Goal: Task Accomplishment & Management: Complete application form

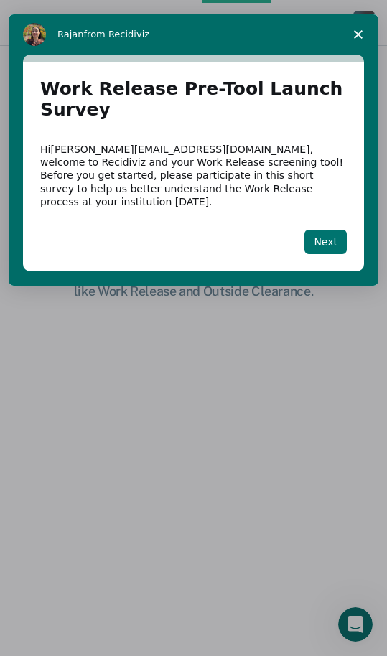
click at [325, 230] on button "Next" at bounding box center [326, 242] width 42 height 24
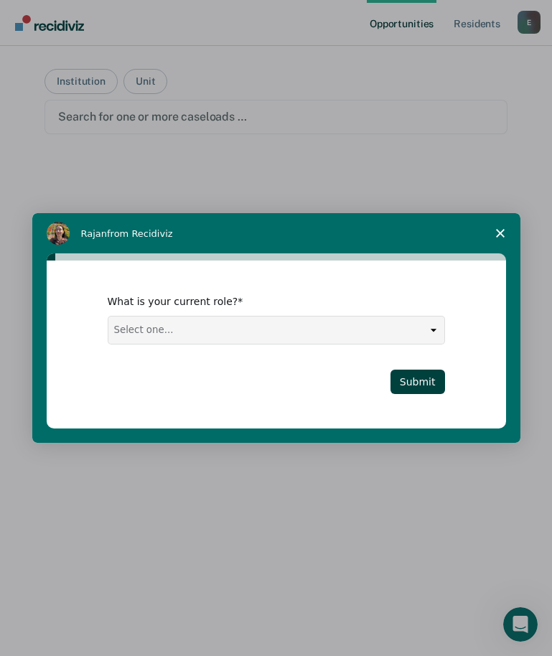
click at [155, 328] on select "Select one... Case Manager FUM Assistant [PERSON_NAME] [PERSON_NAME]" at bounding box center [276, 330] width 336 height 27
select select "FUM"
click at [108, 317] on select "Select one... Case Manager FUM Assistant [PERSON_NAME] [PERSON_NAME]" at bounding box center [276, 330] width 336 height 27
click at [397, 378] on button "Submit" at bounding box center [418, 382] width 55 height 24
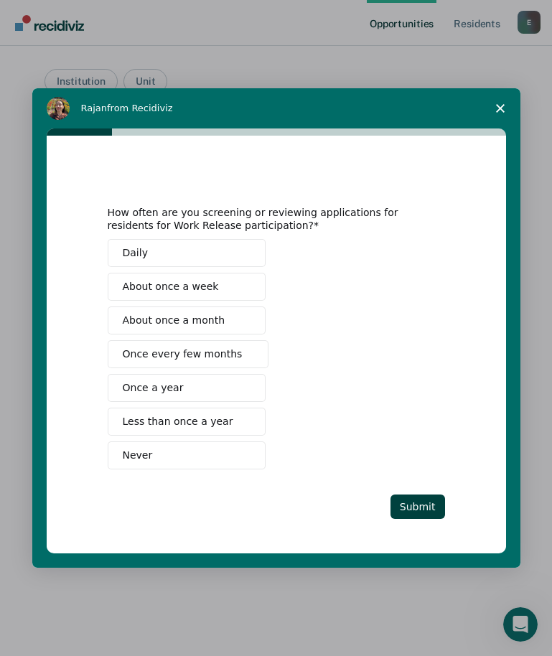
click at [174, 287] on span "About once a week" at bounding box center [171, 286] width 96 height 15
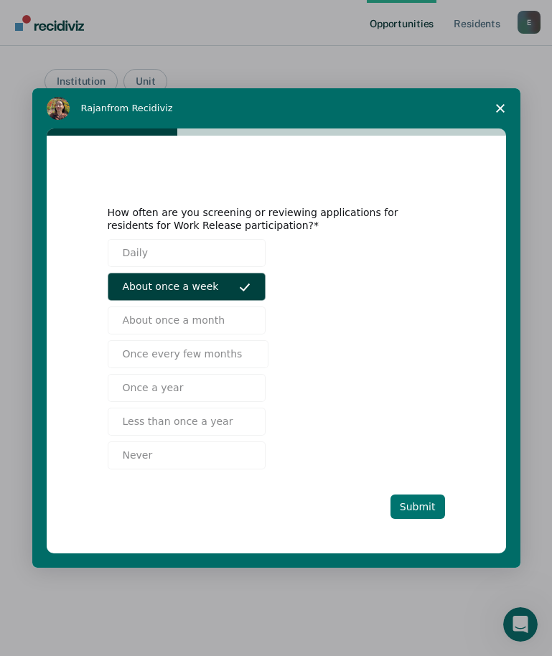
click at [397, 513] on button "Submit" at bounding box center [418, 507] width 55 height 24
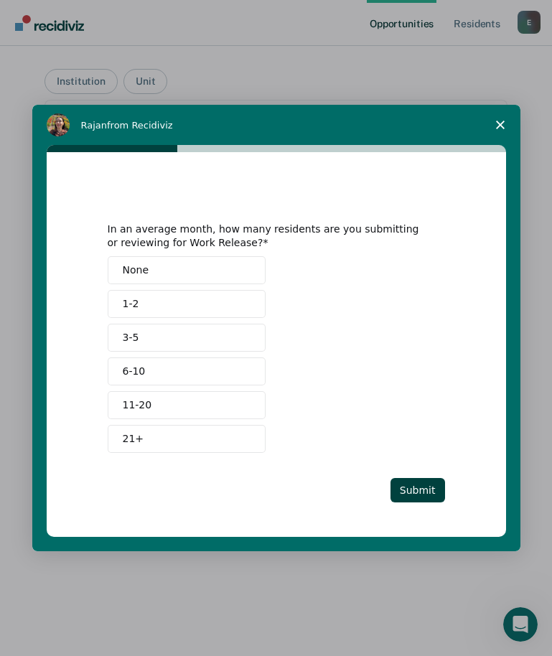
click at [172, 340] on button "3-5" at bounding box center [187, 338] width 158 height 28
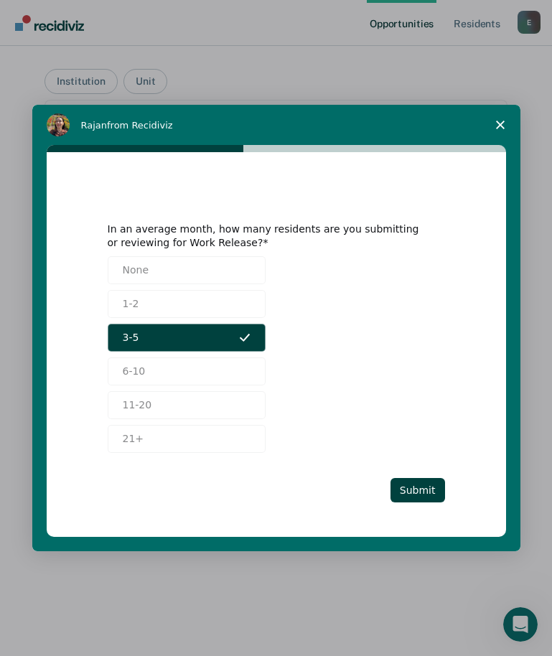
click at [145, 339] on button "3-5" at bounding box center [187, 338] width 158 height 28
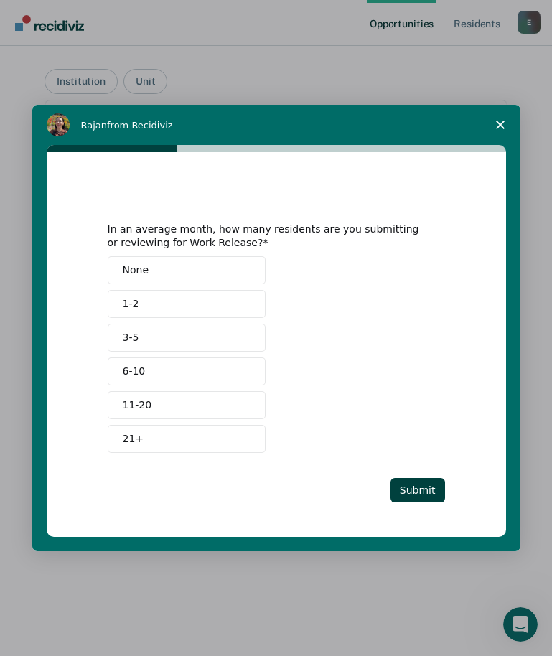
click at [149, 371] on button "6-10" at bounding box center [187, 372] width 158 height 28
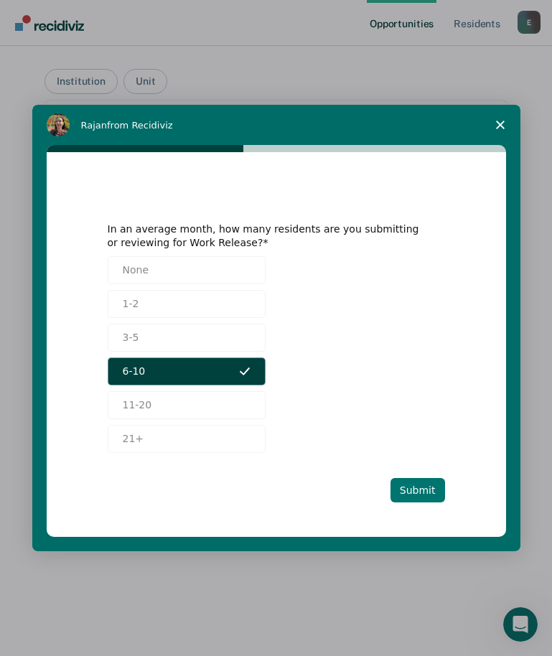
click at [397, 490] on button "Submit" at bounding box center [418, 490] width 55 height 24
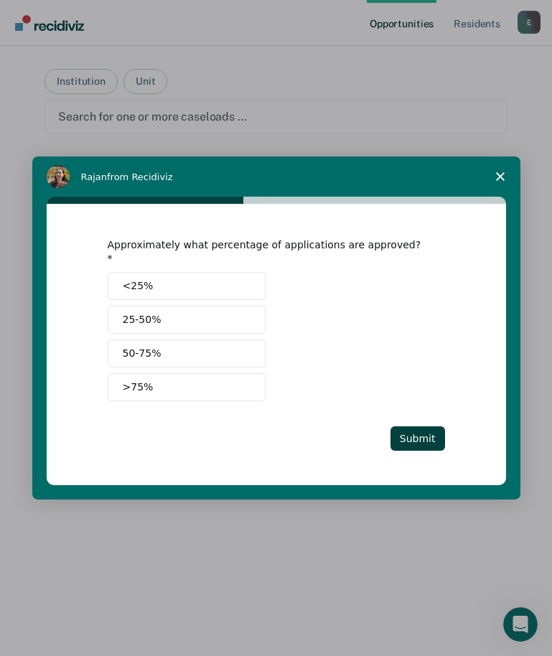
click at [173, 386] on button ">75%" at bounding box center [187, 387] width 158 height 28
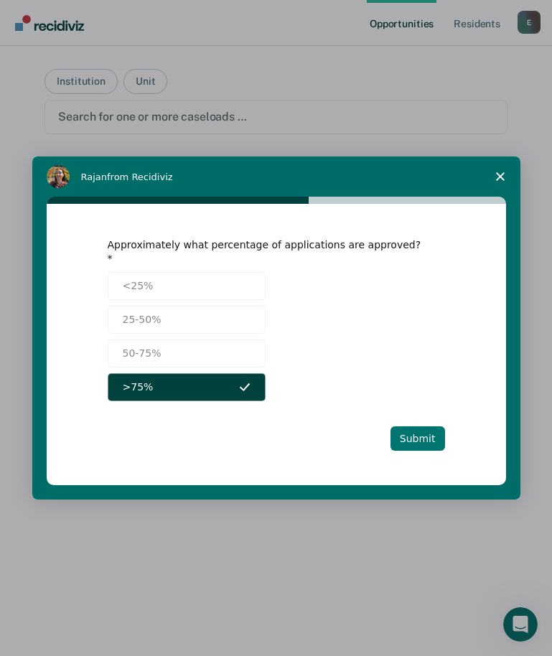
click at [397, 429] on button "Submit" at bounding box center [418, 439] width 55 height 24
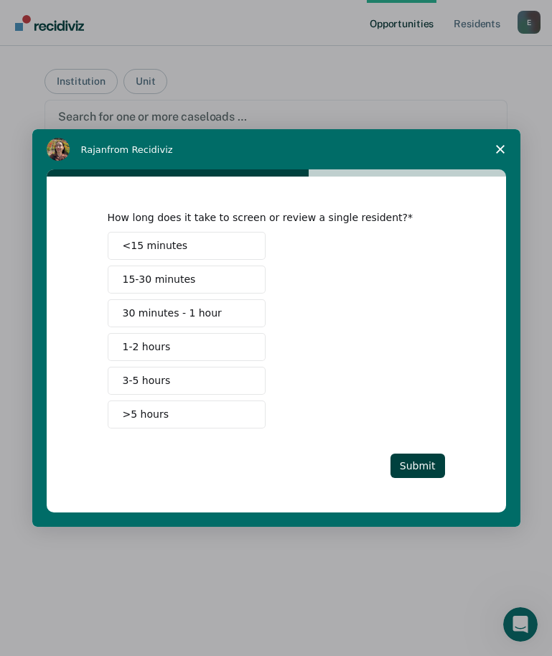
click at [173, 245] on span "<15 minutes" at bounding box center [155, 245] width 65 height 15
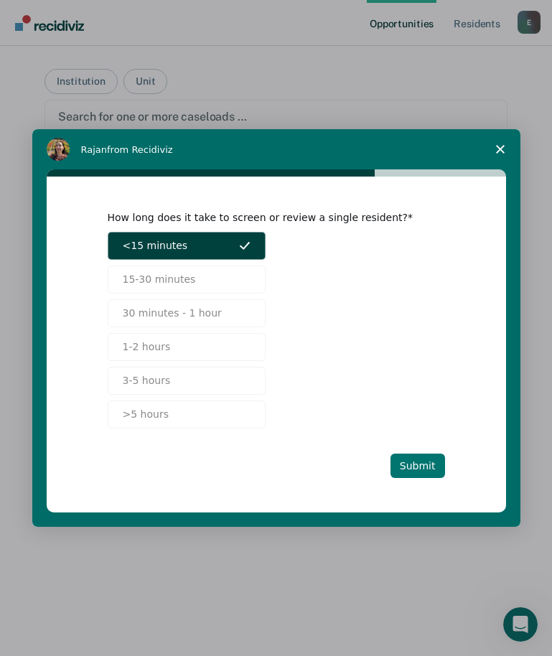
click at [397, 465] on button "Submit" at bounding box center [418, 466] width 55 height 24
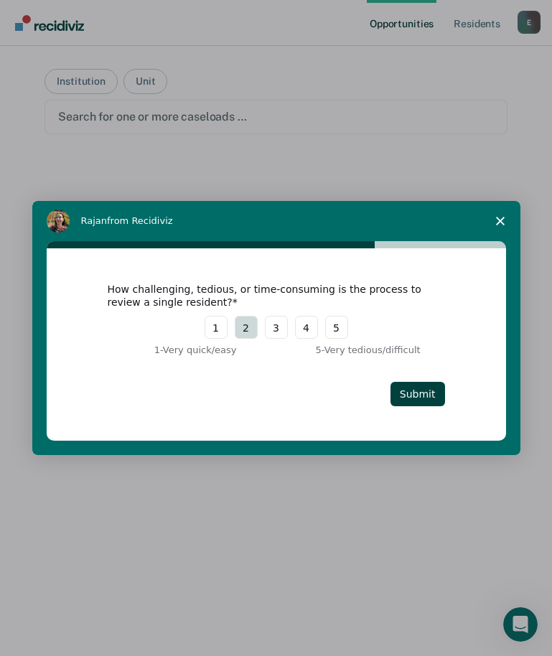
click at [250, 328] on button "2" at bounding box center [246, 327] width 23 height 23
click at [397, 395] on button "Submit" at bounding box center [418, 394] width 55 height 24
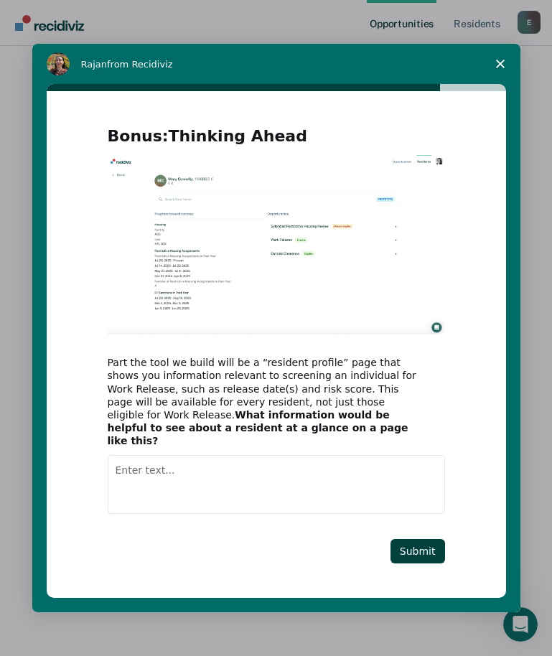
click at [198, 466] on textarea "Enter text..." at bounding box center [277, 484] width 338 height 59
click at [291, 455] on textarea "Enter text..." at bounding box center [277, 484] width 338 height 59
click at [205, 458] on textarea "Enter text..." at bounding box center [277, 484] width 338 height 59
click at [190, 469] on textarea "Enter text..." at bounding box center [277, 484] width 338 height 59
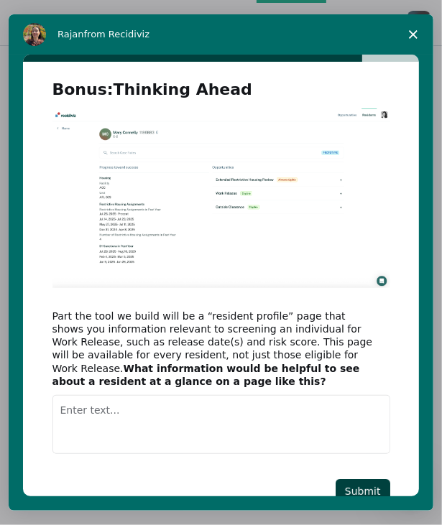
click at [115, 396] on textarea "Enter text..." at bounding box center [221, 424] width 338 height 59
type textarea "C"
type textarea "R"
type textarea "S"
type textarea "I"
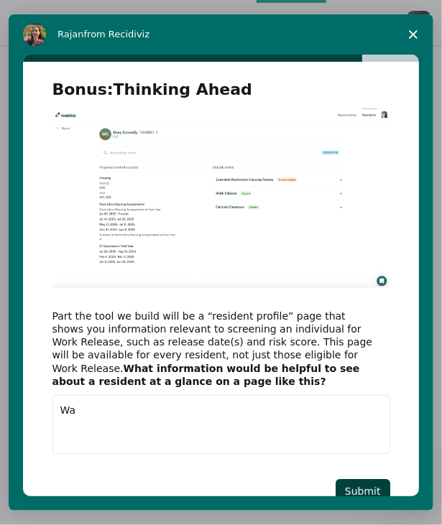
type textarea "W"
type textarea "I"
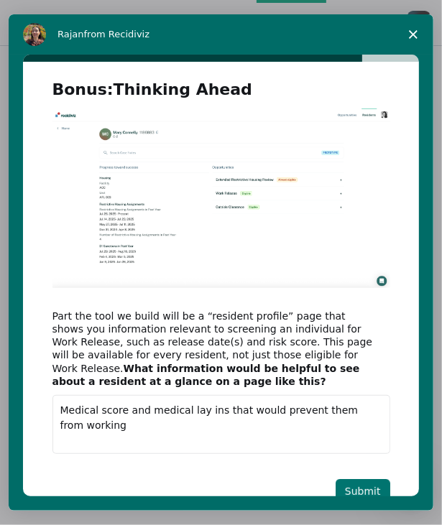
type textarea "Medical score and medical lay ins that would prevent them from working"
click at [372, 480] on button "Submit" at bounding box center [362, 491] width 55 height 24
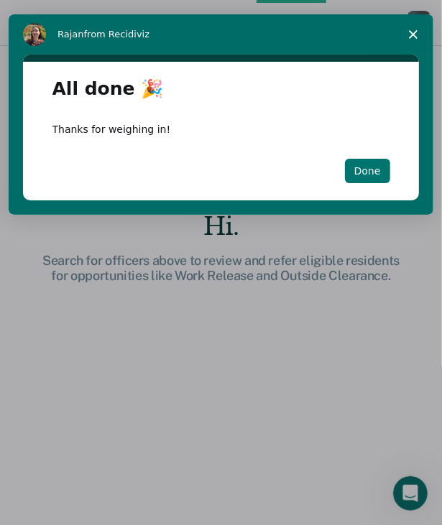
click at [368, 165] on button "Done" at bounding box center [367, 171] width 45 height 24
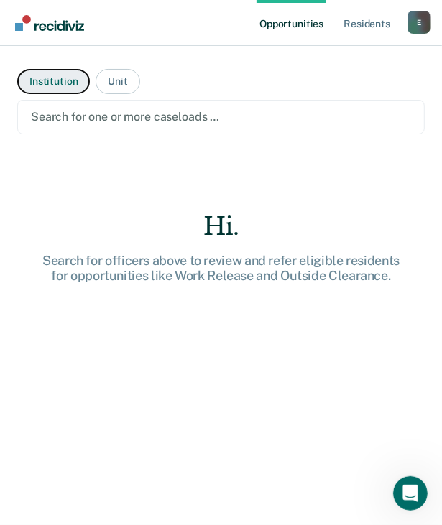
click at [68, 86] on button "Institution" at bounding box center [53, 81] width 73 height 25
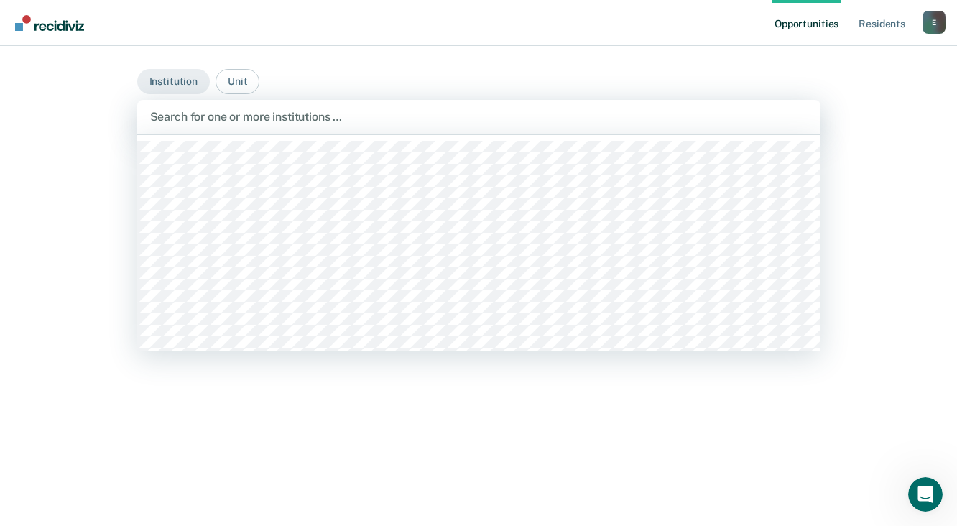
click at [193, 113] on div at bounding box center [478, 116] width 657 height 17
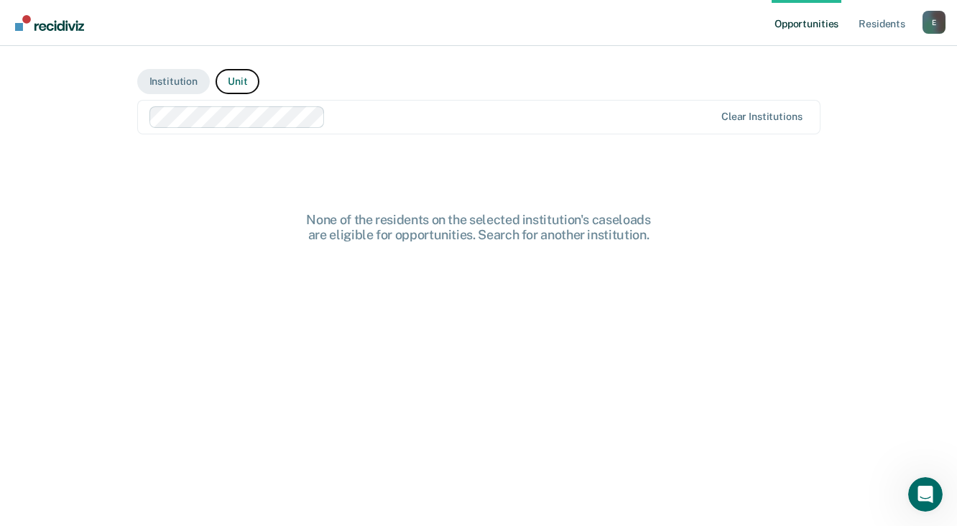
click at [221, 80] on button "Unit" at bounding box center [237, 81] width 44 height 25
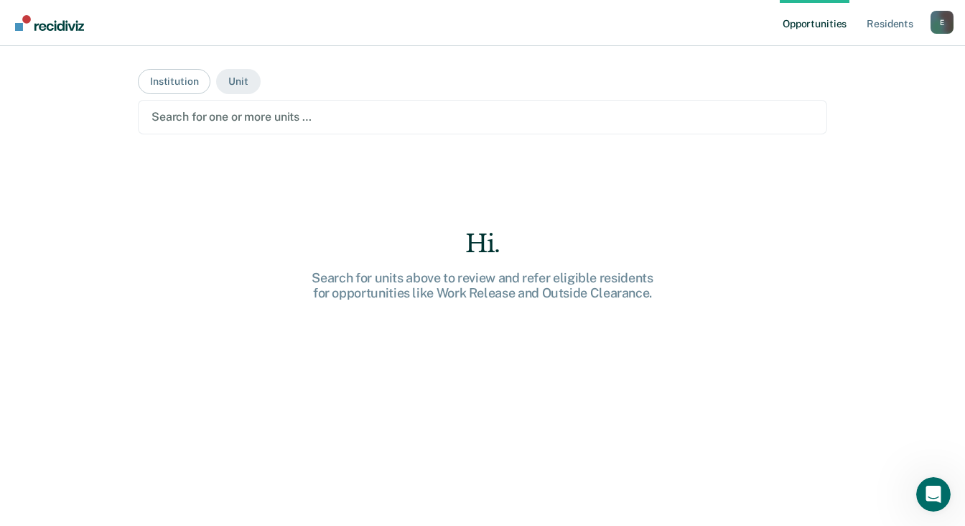
click at [251, 118] on div at bounding box center [483, 116] width 662 height 17
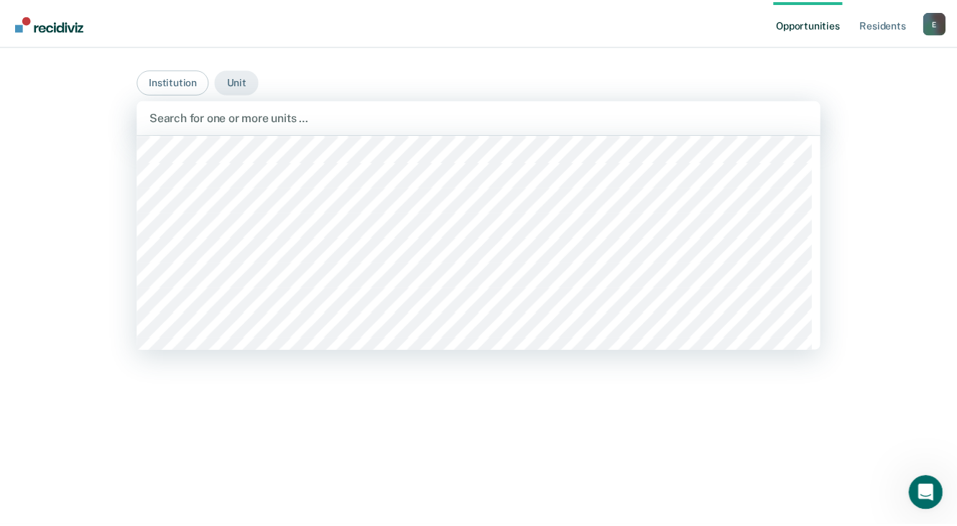
scroll to position [1379, 0]
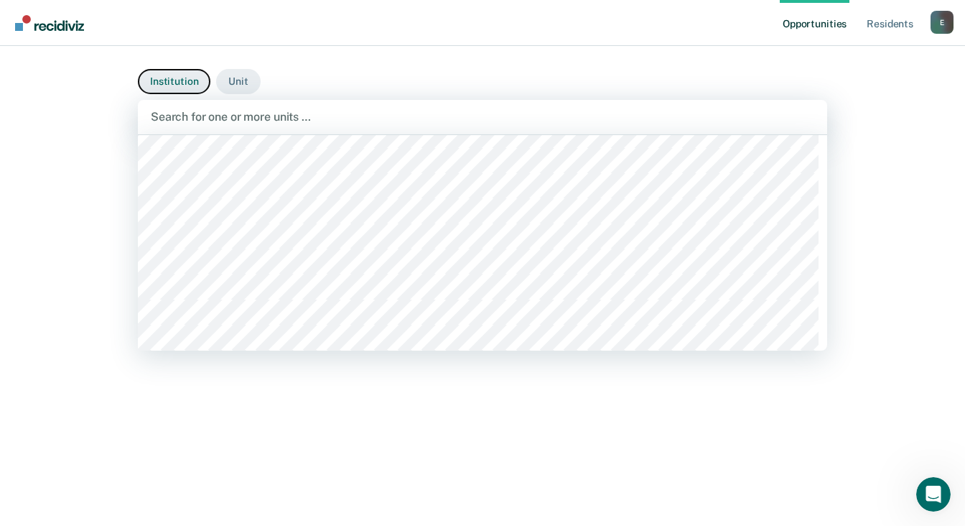
click at [187, 82] on button "Institution" at bounding box center [174, 81] width 73 height 25
click at [185, 119] on div at bounding box center [483, 116] width 664 height 17
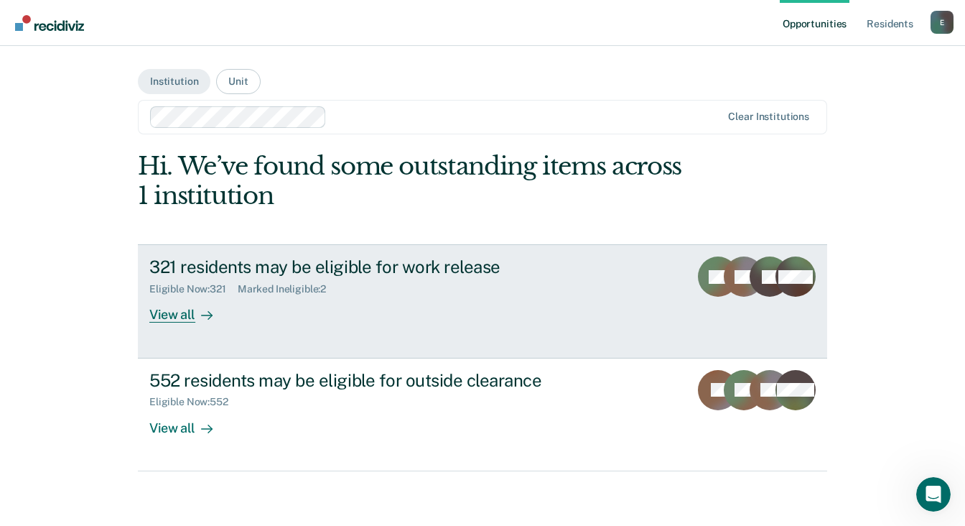
click at [172, 314] on div "View all" at bounding box center [189, 309] width 80 height 28
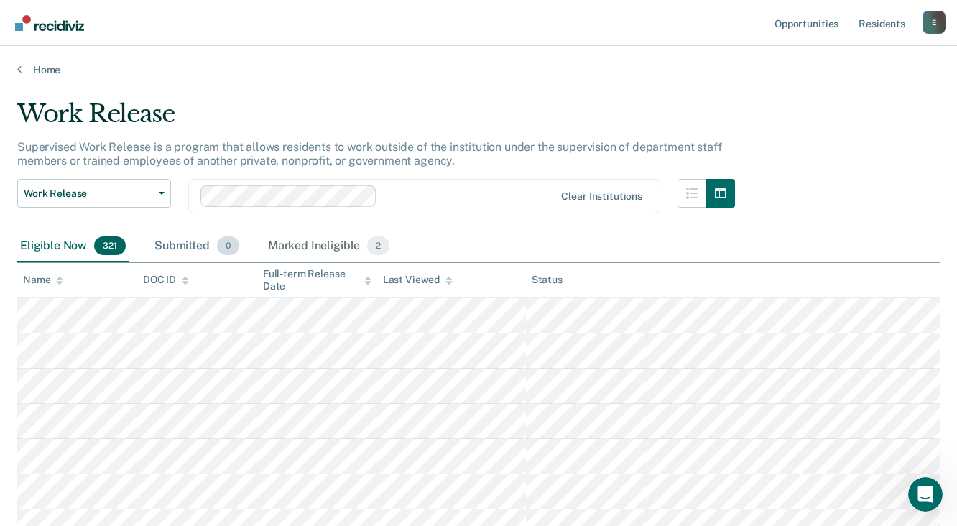
click at [176, 242] on div "Submitted 0" at bounding box center [197, 247] width 90 height 32
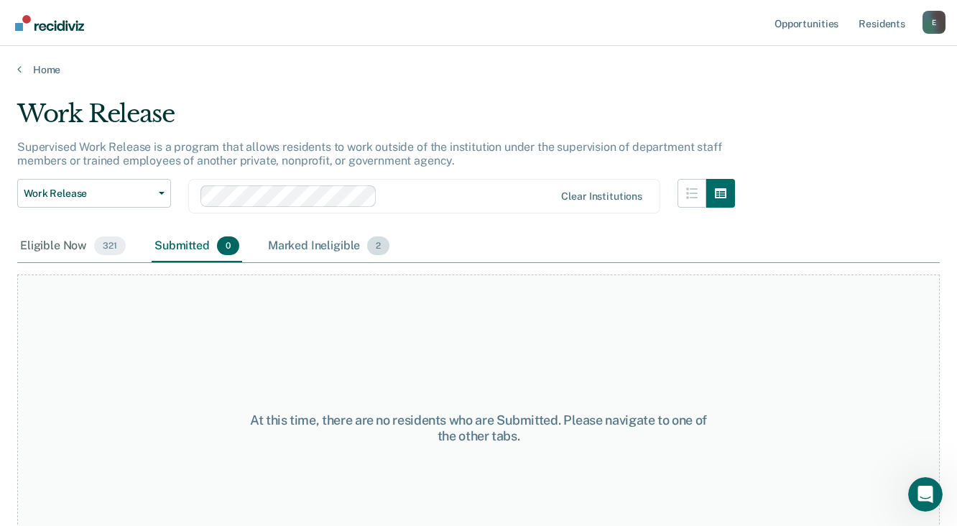
click at [325, 242] on div "Marked Ineligible 2" at bounding box center [329, 247] width 128 height 32
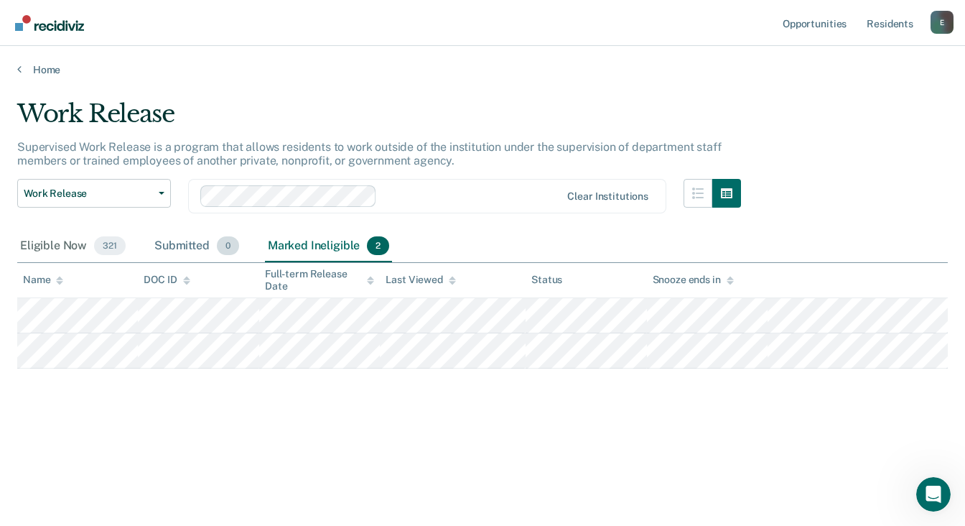
click at [183, 242] on div "Submitted 0" at bounding box center [197, 247] width 90 height 32
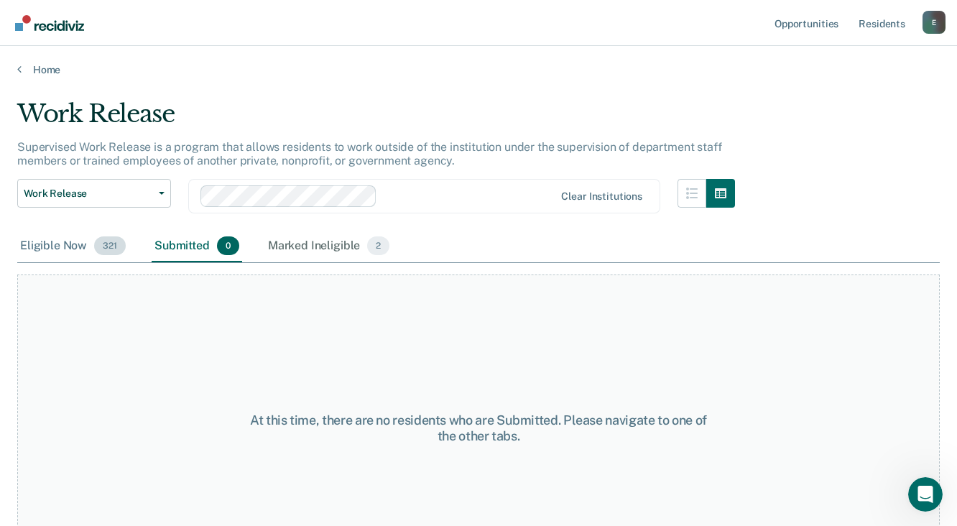
click at [62, 243] on div "Eligible Now 321" at bounding box center [72, 247] width 111 height 32
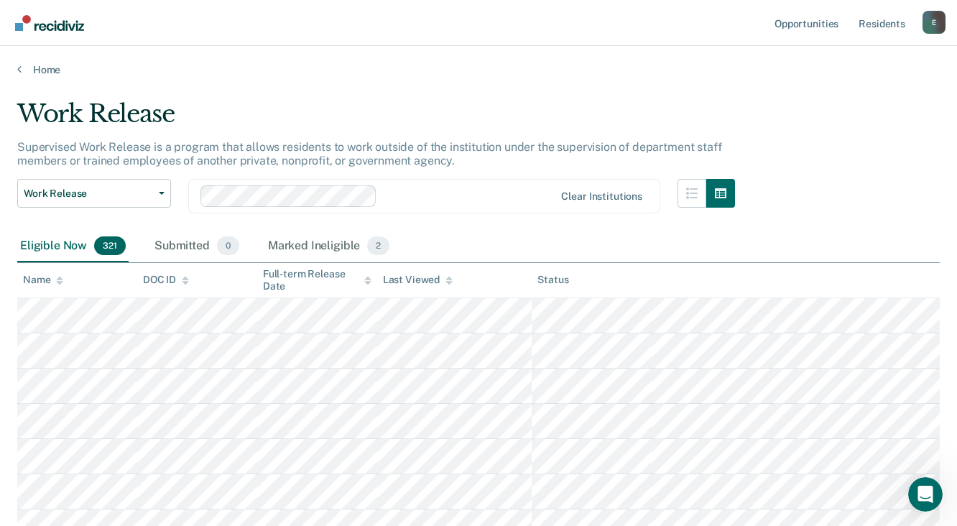
scroll to position [57, 0]
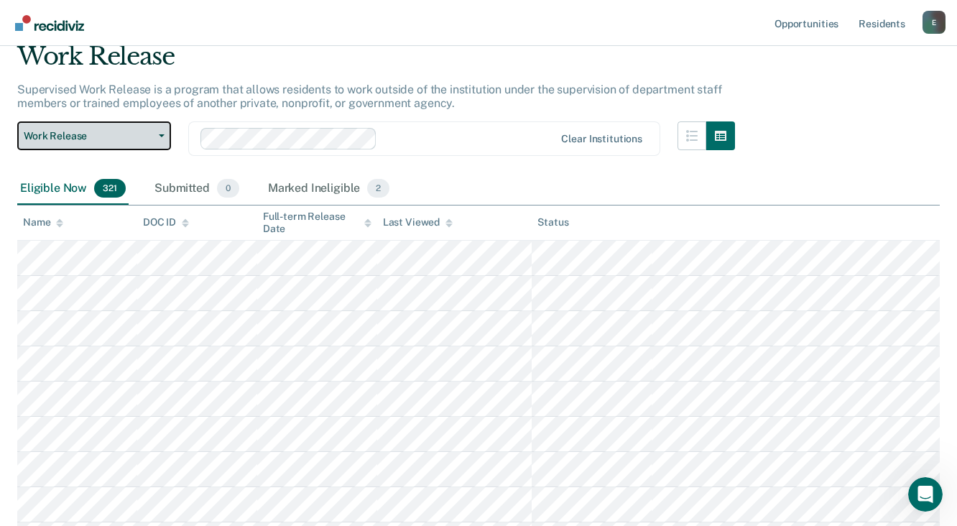
click at [132, 126] on button "Work Release" at bounding box center [94, 135] width 154 height 29
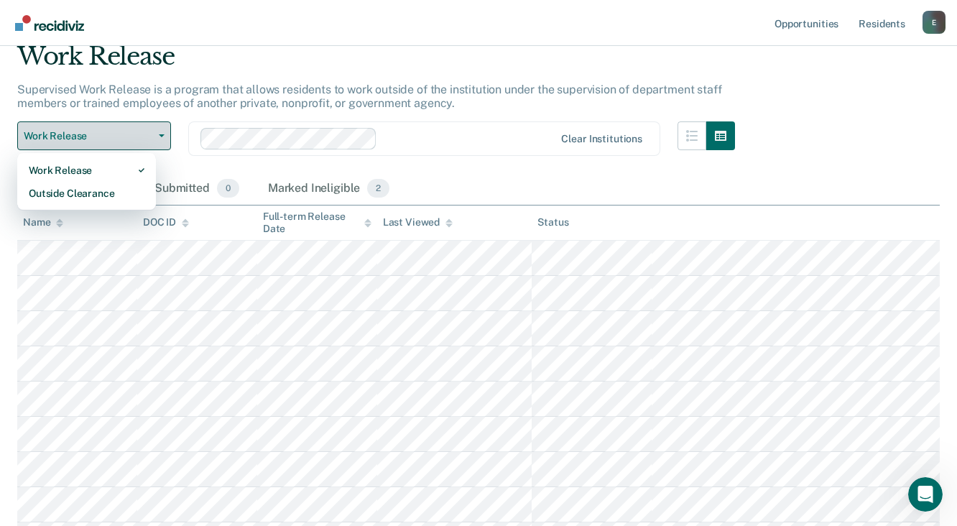
click at [131, 130] on span "Work Release" at bounding box center [88, 136] width 129 height 12
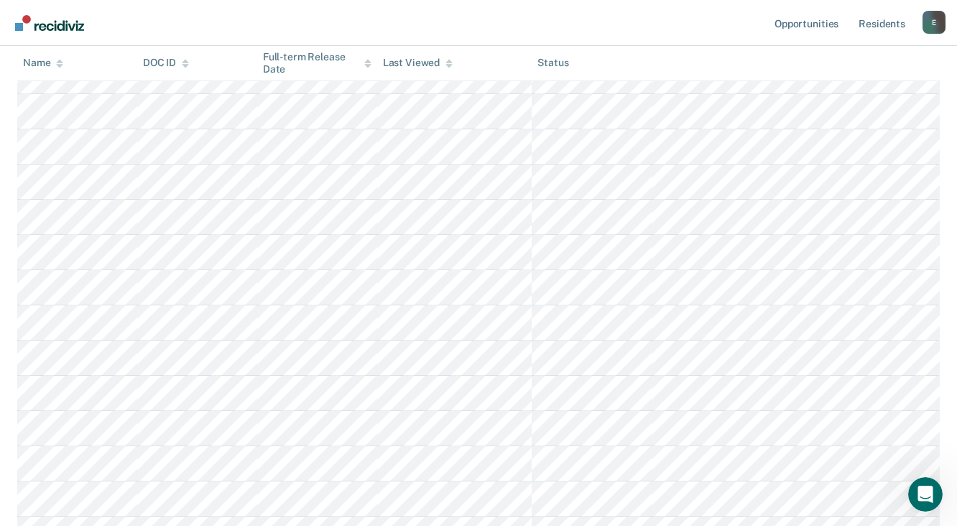
scroll to position [0, 0]
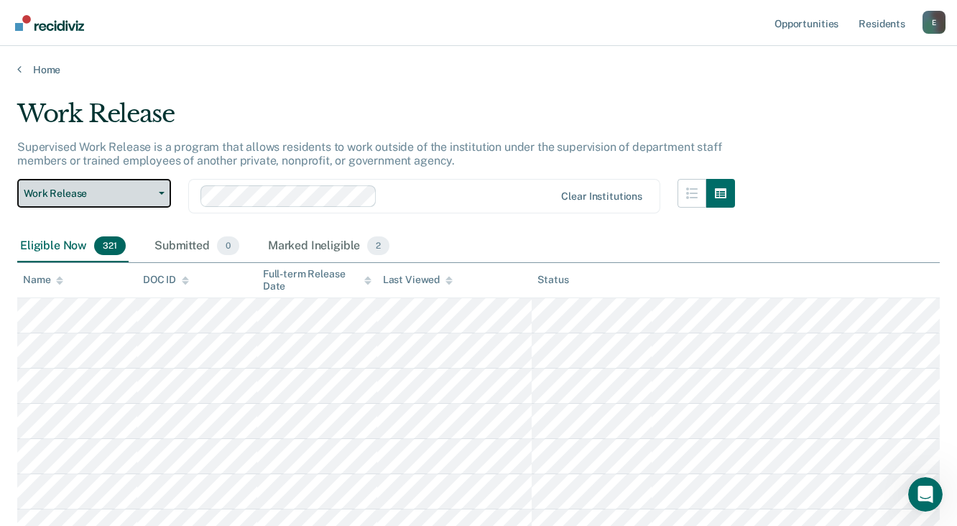
click at [148, 192] on span "Work Release" at bounding box center [88, 193] width 129 height 12
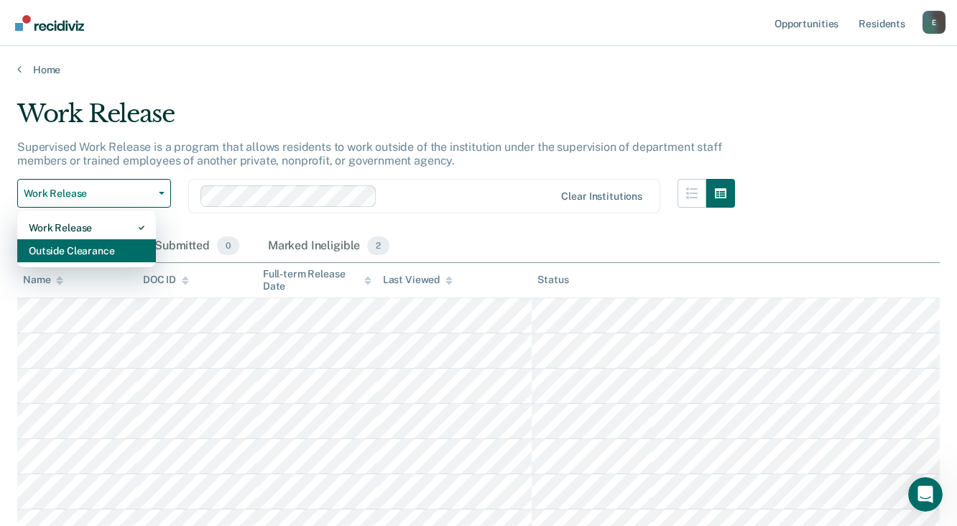
click at [98, 247] on div "Outside Clearance" at bounding box center [87, 250] width 116 height 23
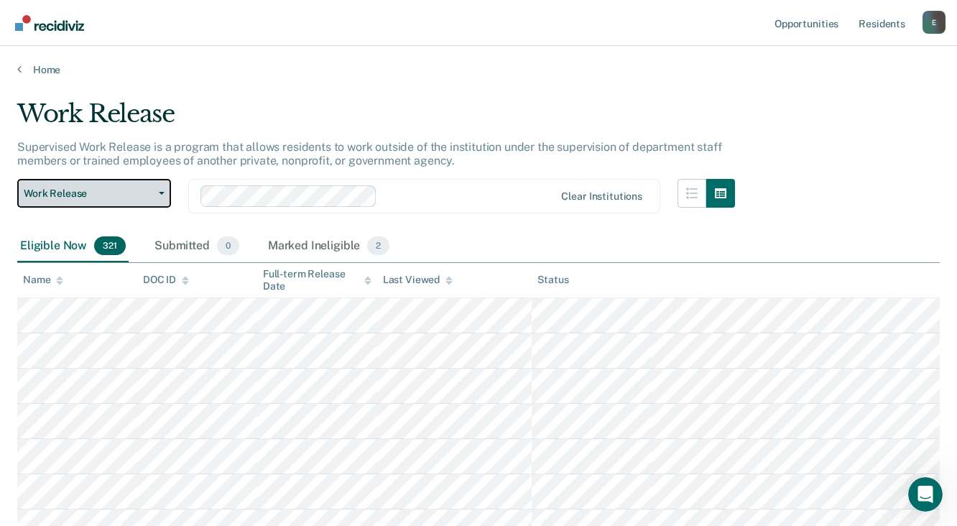
click at [101, 190] on span "Work Release" at bounding box center [88, 193] width 129 height 12
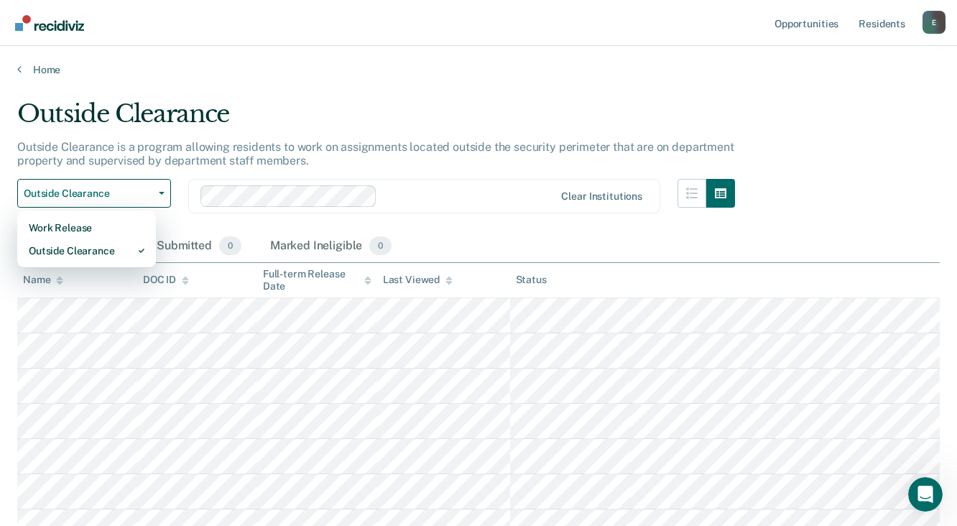
click at [219, 164] on p "Outside Clearance is a program allowing residents to work on assignments locate…" at bounding box center [375, 153] width 717 height 27
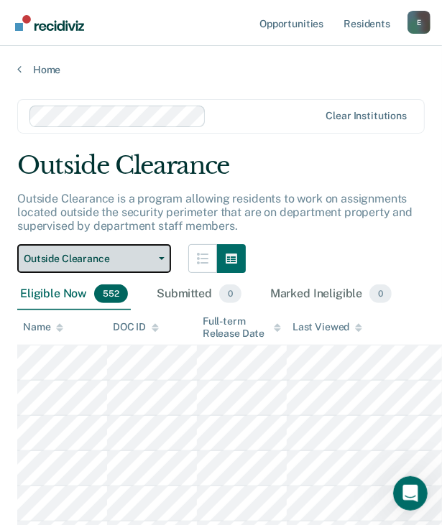
click at [159, 258] on icon "button" at bounding box center [162, 258] width 6 height 3
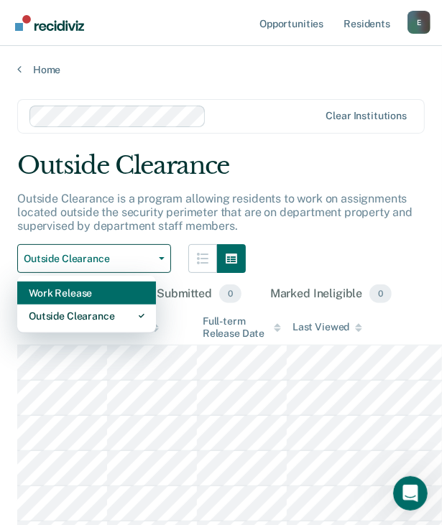
click at [76, 289] on div "Work Release" at bounding box center [87, 293] width 116 height 23
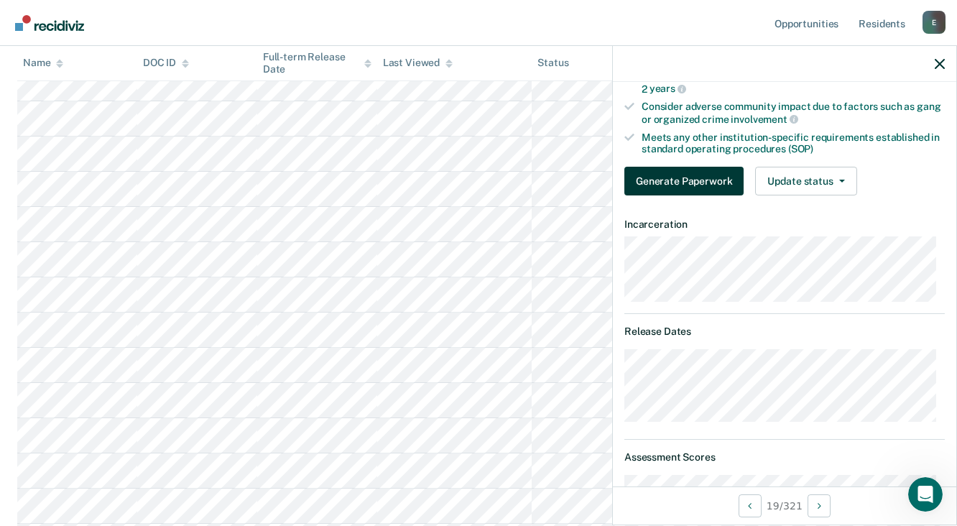
scroll to position [330, 0]
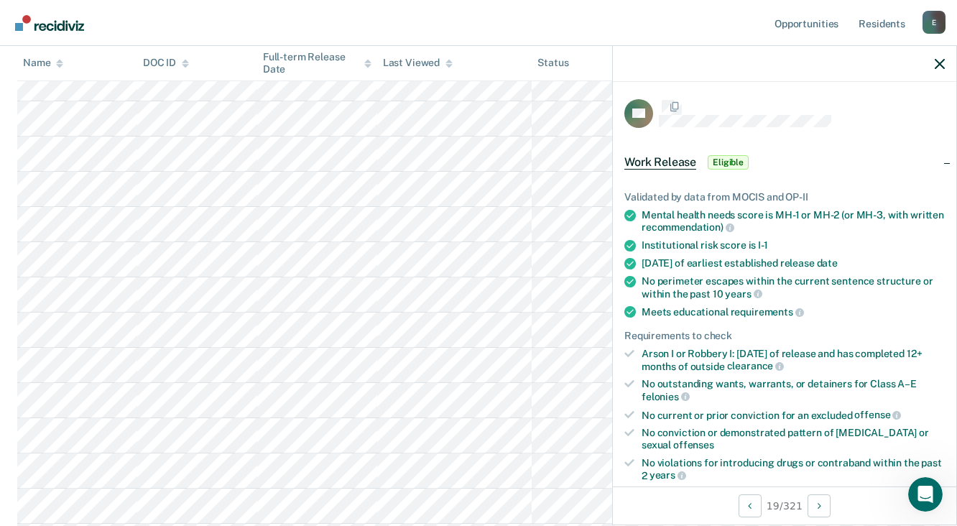
scroll to position [330, 0]
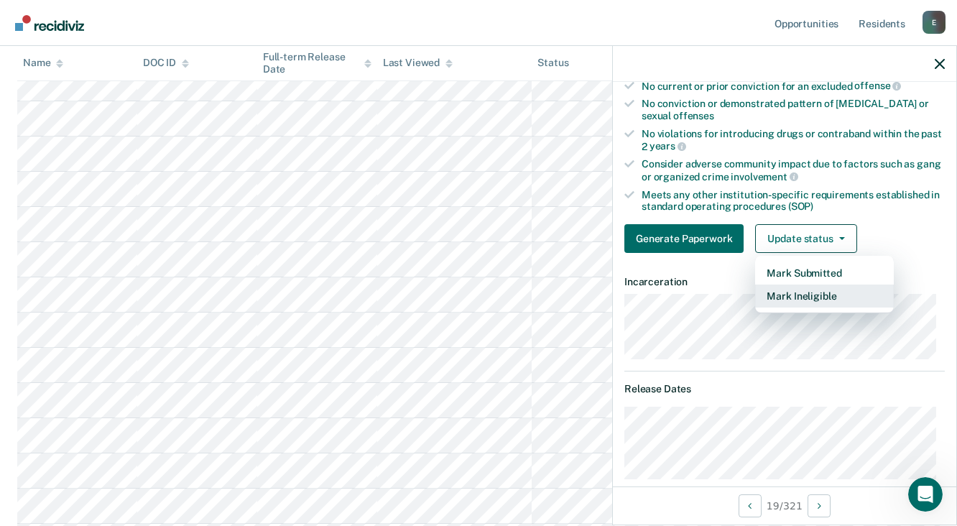
click at [810, 293] on button "Mark Ineligible" at bounding box center [824, 295] width 139 height 23
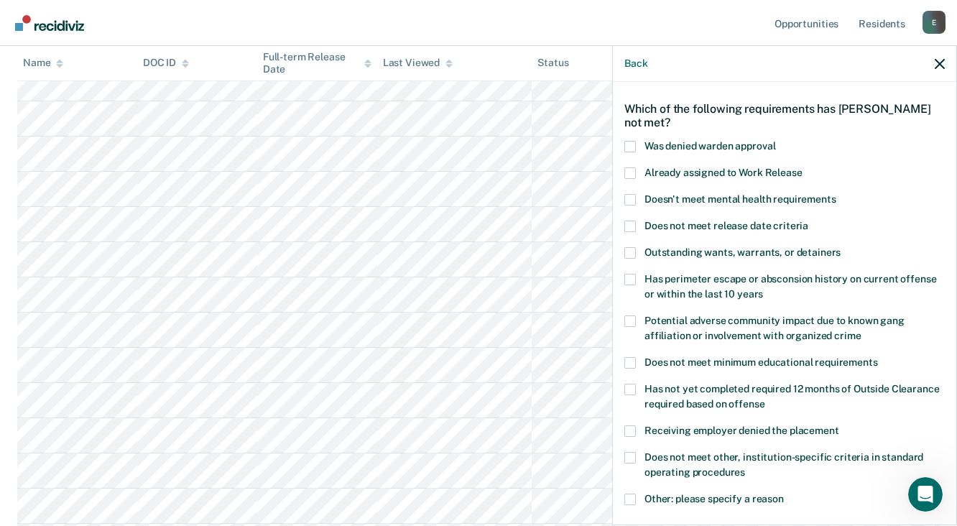
scroll to position [0, 0]
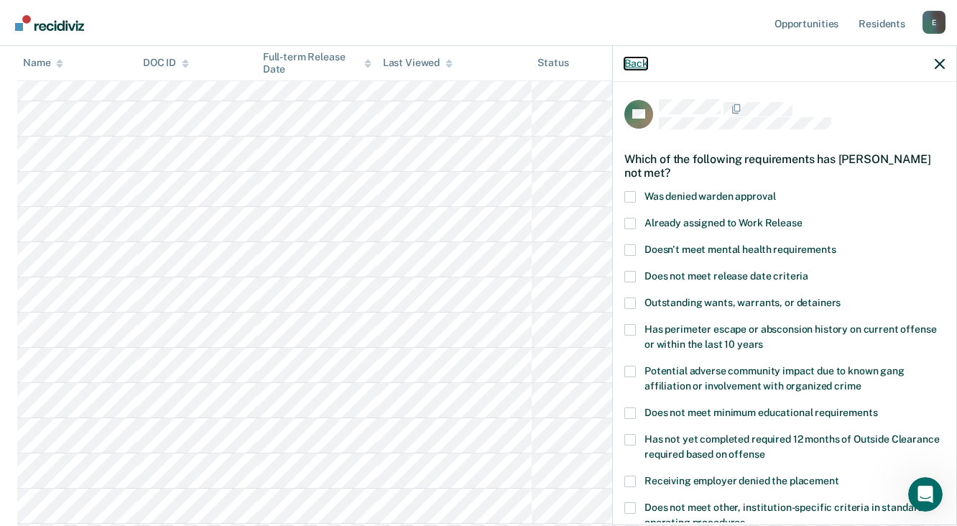
click at [645, 62] on button "Back" at bounding box center [635, 63] width 23 height 12
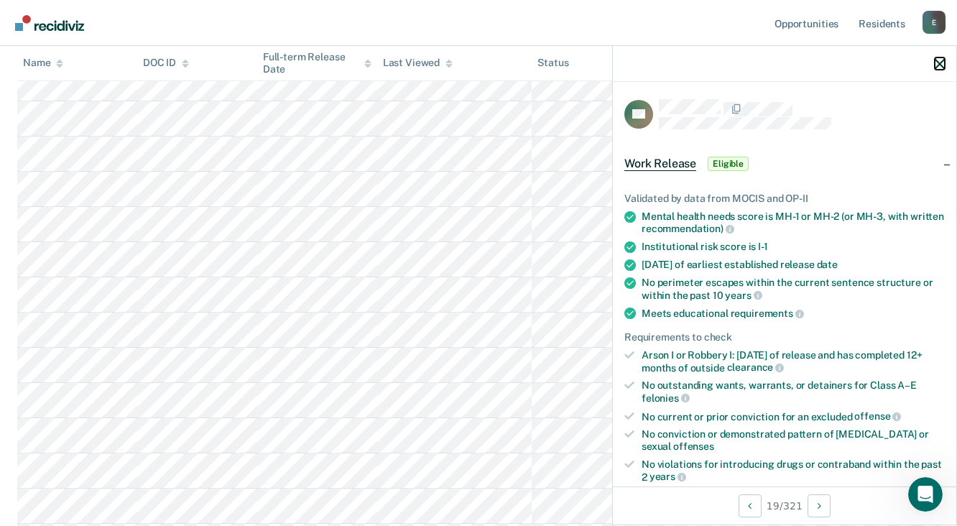
click at [942, 65] on icon "button" at bounding box center [939, 64] width 10 height 10
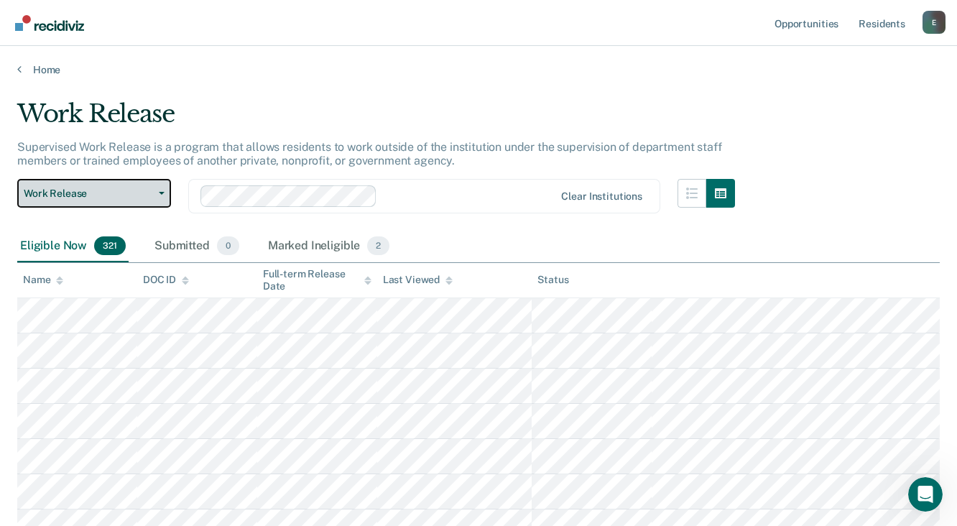
click at [149, 190] on span "Work Release" at bounding box center [88, 193] width 129 height 12
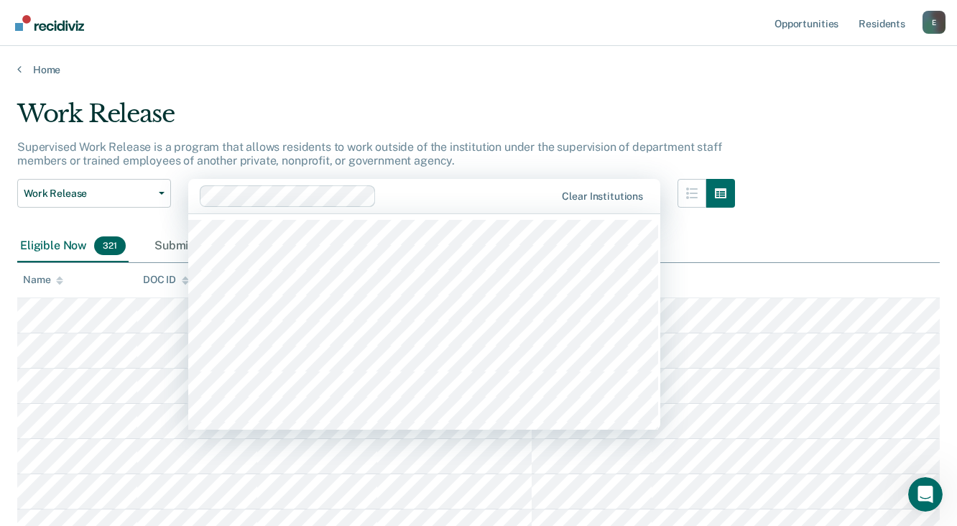
click at [395, 195] on div at bounding box center [468, 195] width 173 height 17
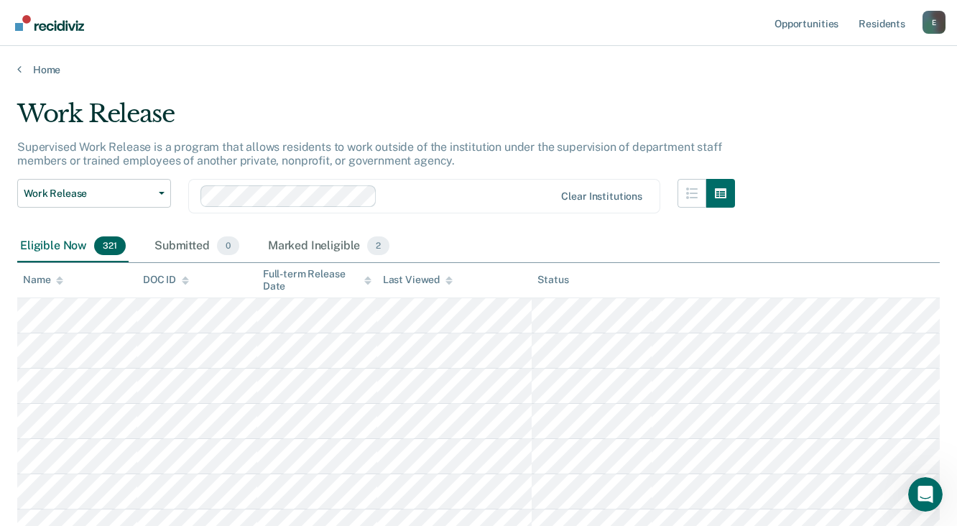
click at [395, 196] on div at bounding box center [469, 195] width 172 height 17
click at [380, 191] on div at bounding box center [377, 196] width 355 height 22
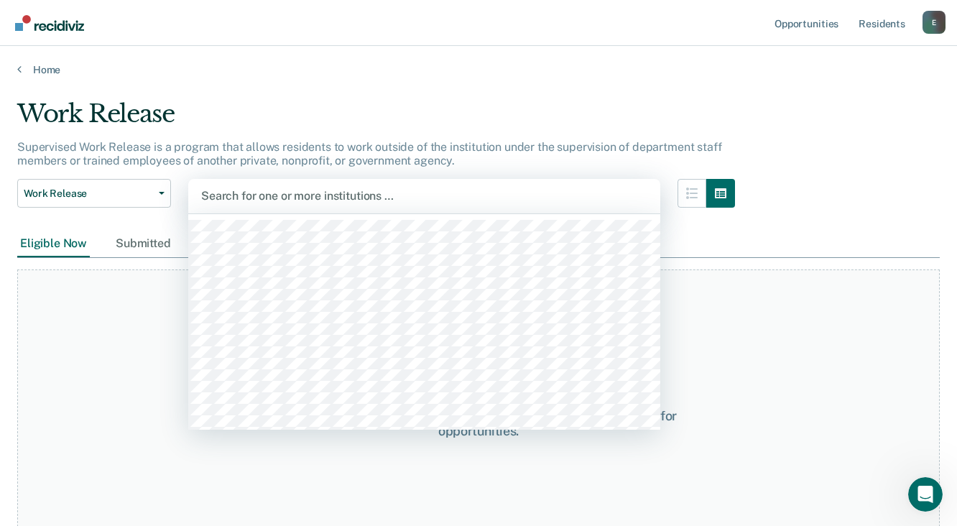
click at [284, 189] on div at bounding box center [424, 195] width 446 height 17
click at [454, 205] on div "Search for one or more institutions …" at bounding box center [424, 196] width 472 height 34
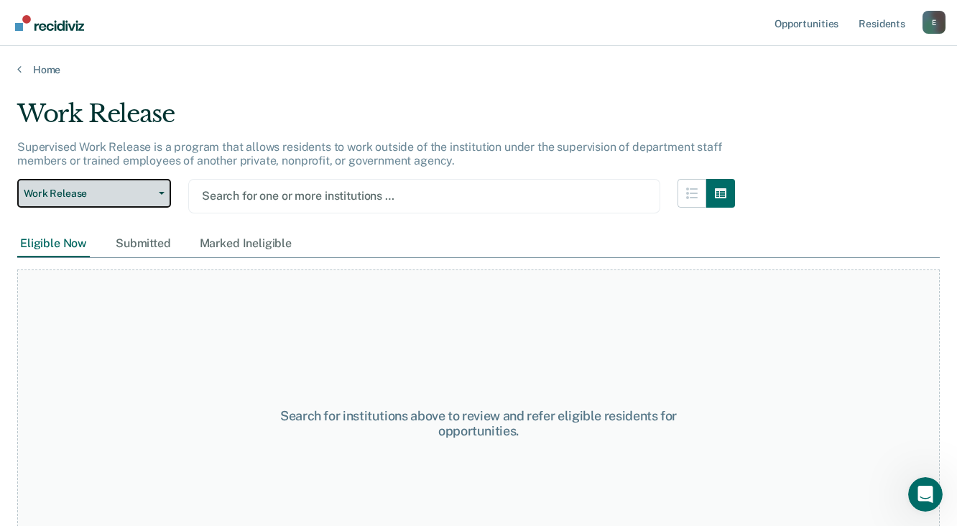
click at [162, 197] on button "Work Release" at bounding box center [94, 193] width 154 height 29
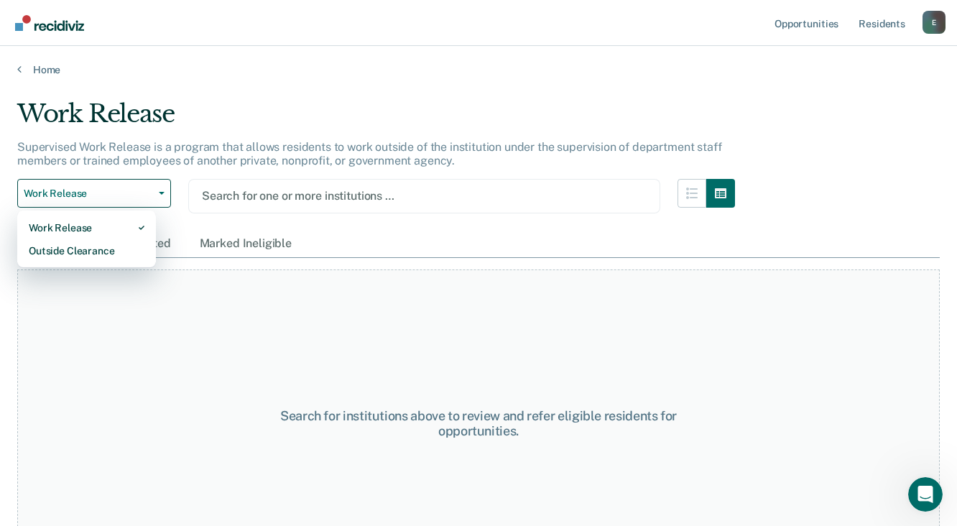
click at [236, 192] on div at bounding box center [424, 195] width 445 height 17
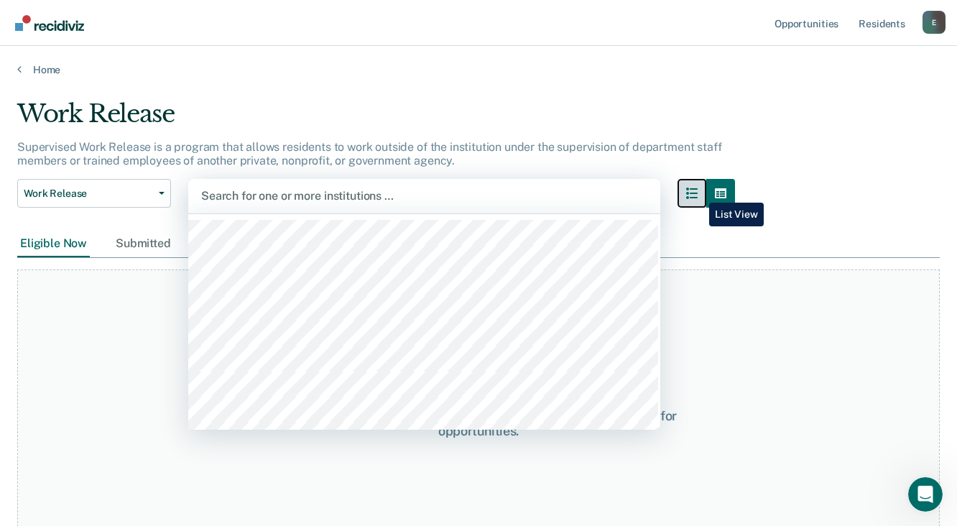
click at [697, 192] on icon "button" at bounding box center [691, 192] width 11 height 11
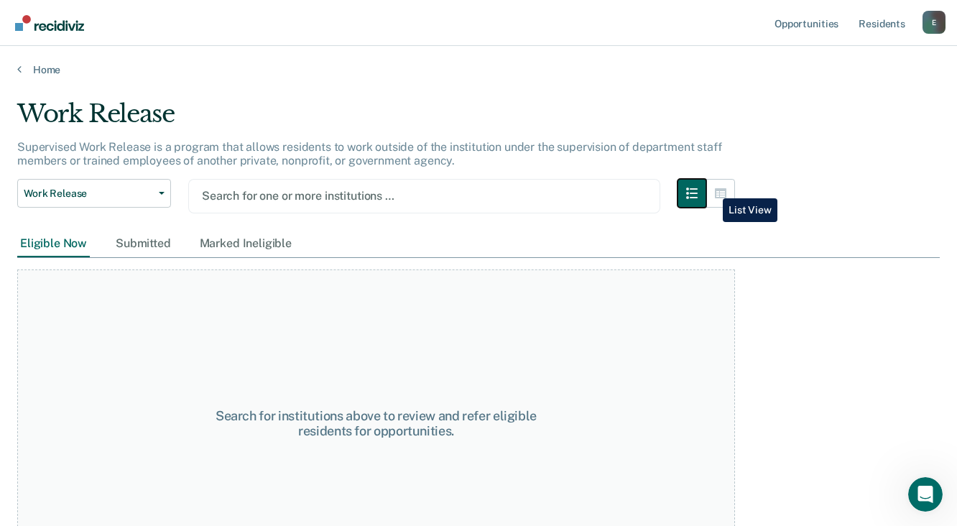
drag, startPoint x: 712, startPoint y: 187, endPoint x: 723, endPoint y: 186, distance: 11.6
click at [713, 187] on div at bounding box center [705, 205] width 57 height 52
click at [725, 186] on button "button" at bounding box center [720, 193] width 29 height 29
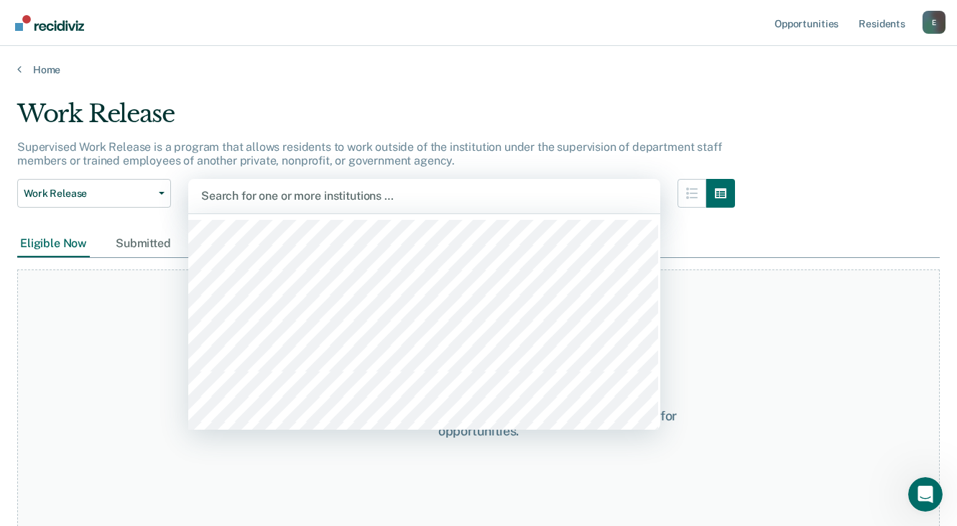
click at [389, 184] on div "Search for one or more institutions …" at bounding box center [424, 196] width 472 height 34
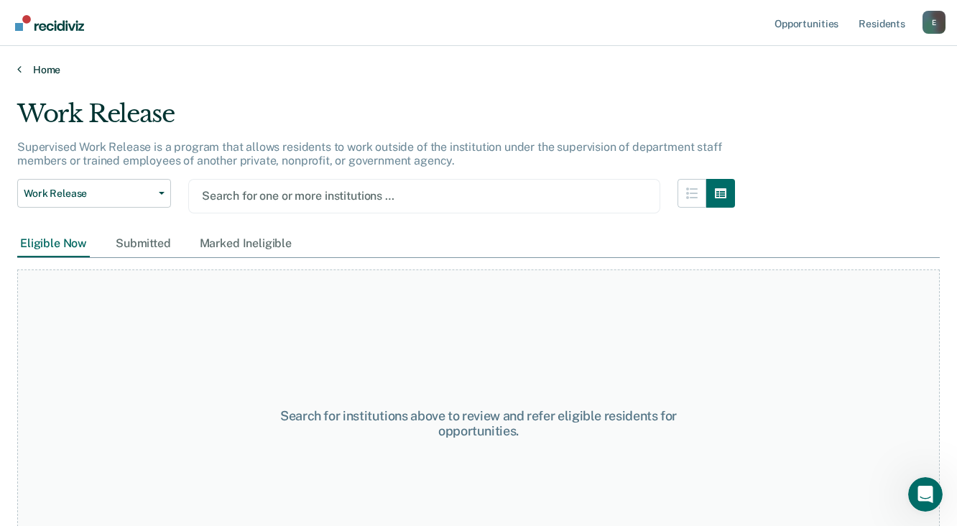
click at [22, 68] on link "Home" at bounding box center [478, 69] width 922 height 13
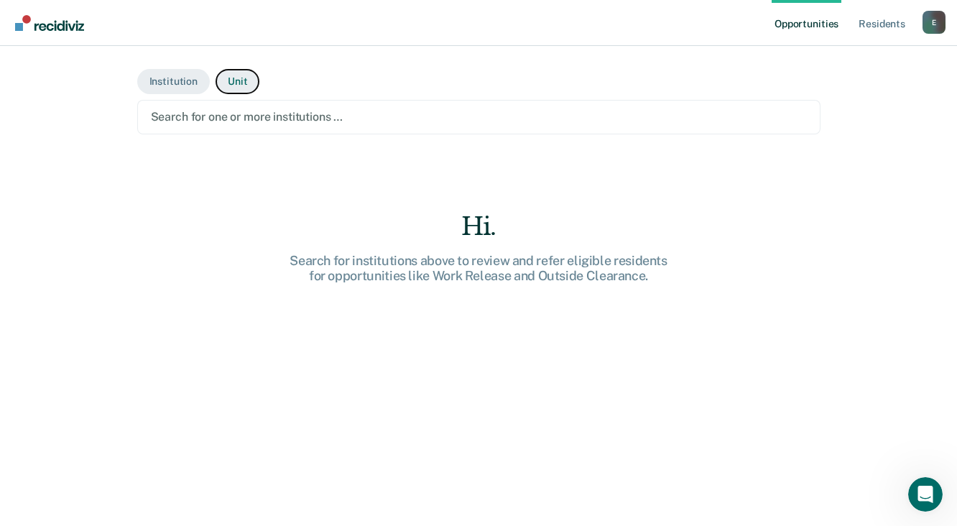
click at [228, 85] on button "Unit" at bounding box center [237, 81] width 44 height 25
click at [202, 113] on div at bounding box center [479, 116] width 656 height 17
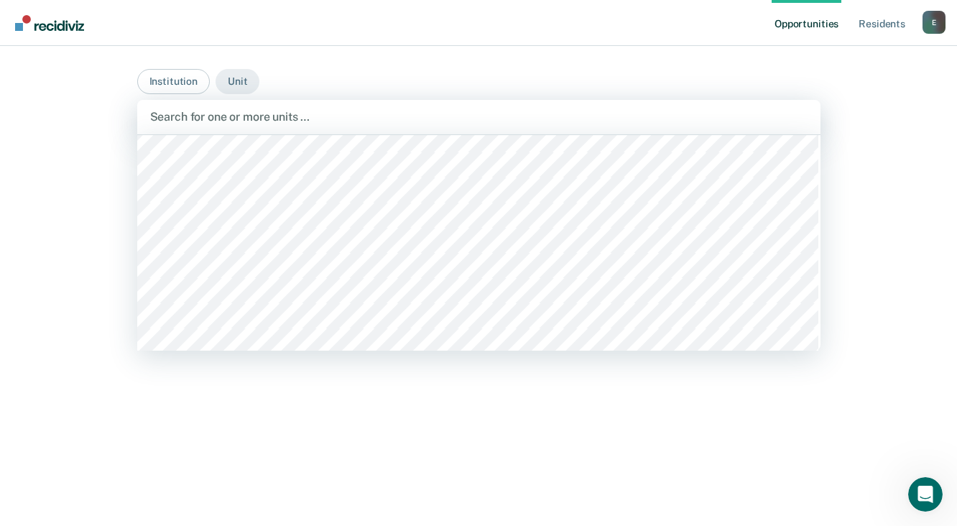
scroll to position [1666, 0]
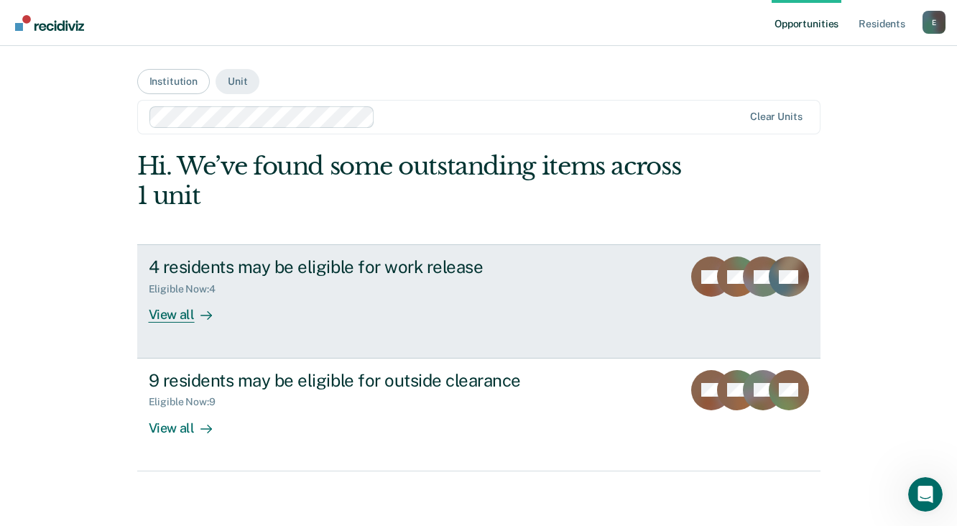
click at [170, 313] on div "View all" at bounding box center [189, 309] width 80 height 28
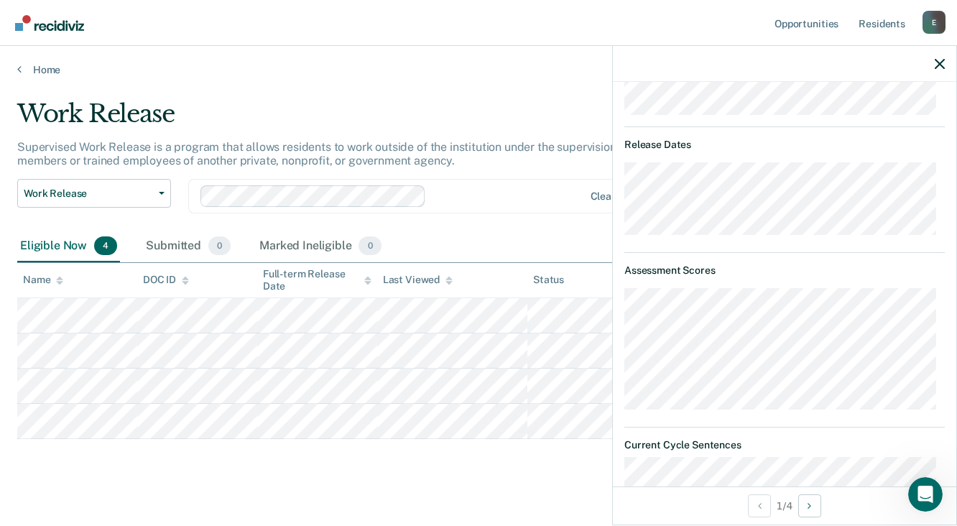
scroll to position [747, 0]
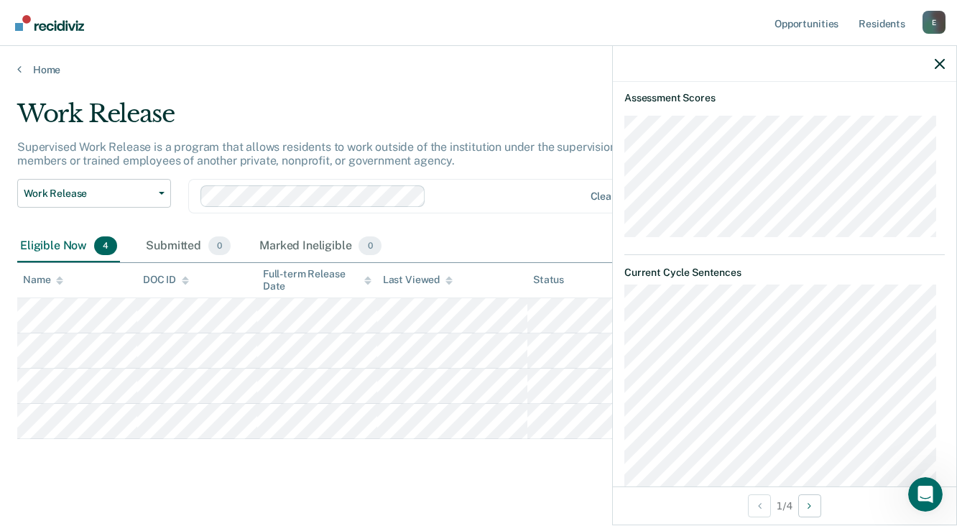
click at [241, 94] on main "Work Release Supervised Work Release is a program that allows residents to work…" at bounding box center [478, 307] width 957 height 462
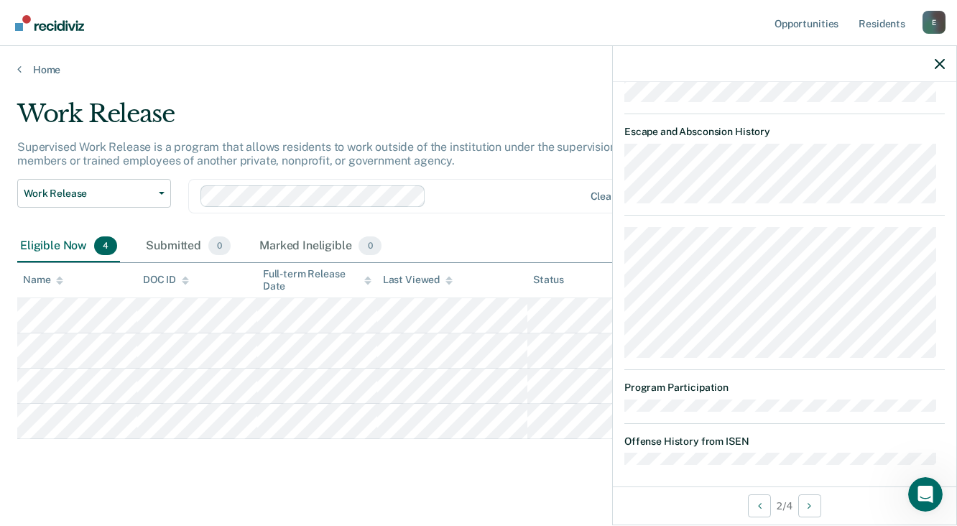
scroll to position [14, 0]
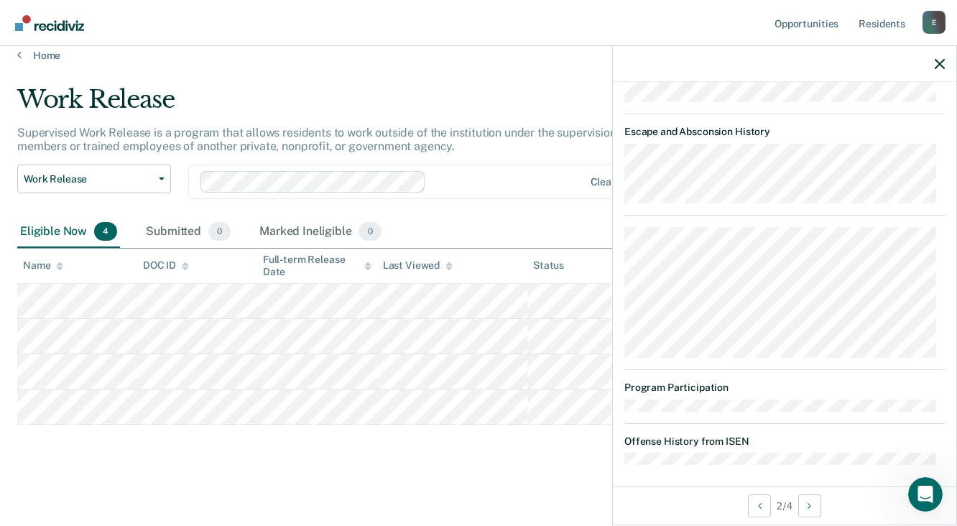
click at [170, 449] on div "Work Release Supervised Work Release is a program that allows residents to work…" at bounding box center [478, 275] width 922 height 381
click at [292, 452] on div "Work Release Supervised Work Release is a program that allows residents to work…" at bounding box center [478, 275] width 922 height 381
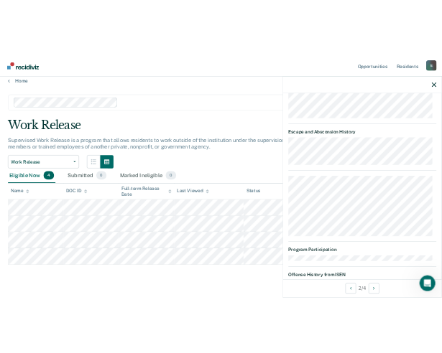
scroll to position [1431, 0]
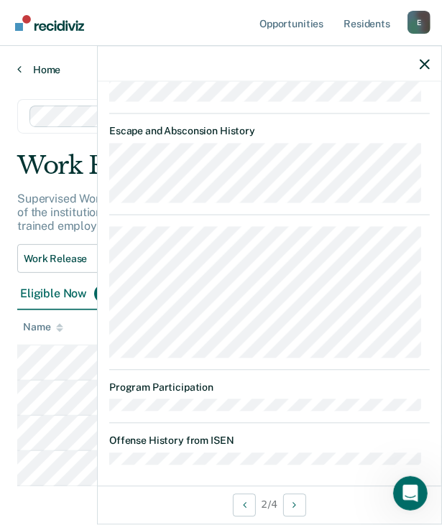
click at [34, 69] on link "Home" at bounding box center [220, 69] width 407 height 13
